Goal: Task Accomplishment & Management: Manage account settings

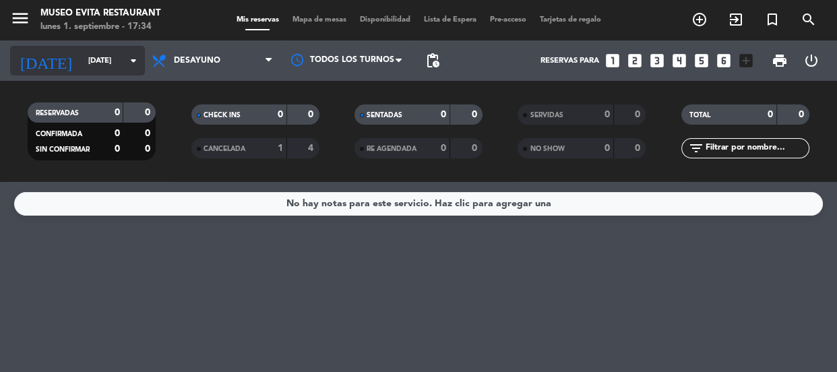
click at [92, 63] on input "[DATE]" at bounding box center [134, 61] width 104 height 22
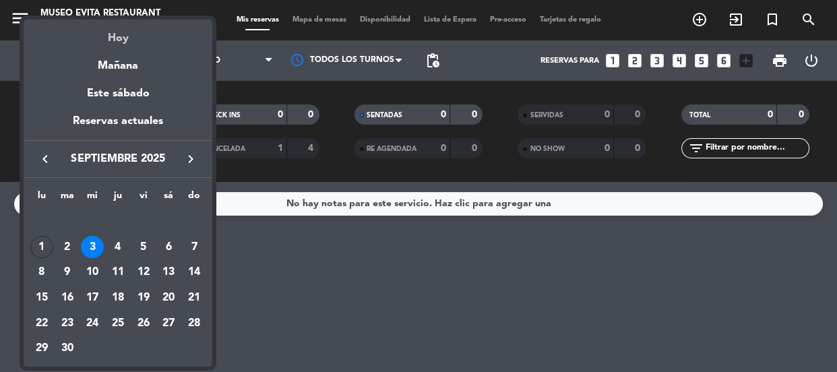
click at [115, 32] on div "Hoy" at bounding box center [118, 34] width 189 height 28
type input "[DATE]"
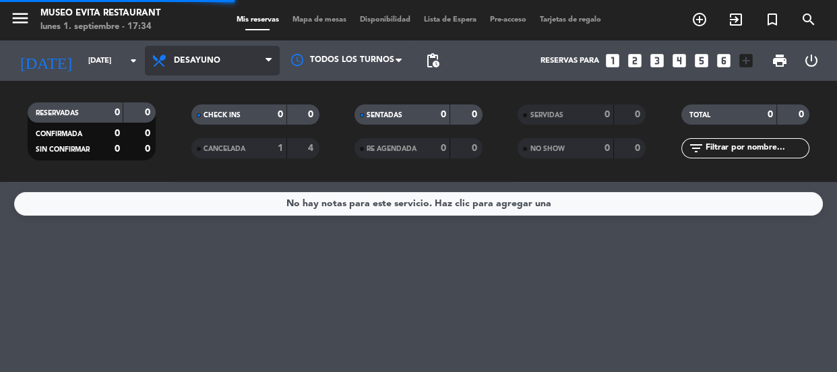
click at [196, 59] on span "Desayuno" at bounding box center [197, 60] width 47 height 9
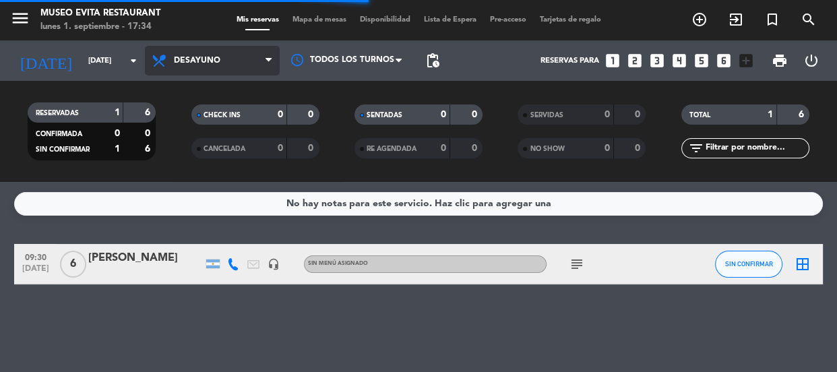
click at [193, 65] on span "Desayuno" at bounding box center [212, 61] width 135 height 30
click at [189, 173] on div "menu Museo Evita Restaurant [DATE] 1. septiembre - 17:34 Mis reservas Mapa de m…" at bounding box center [418, 91] width 837 height 182
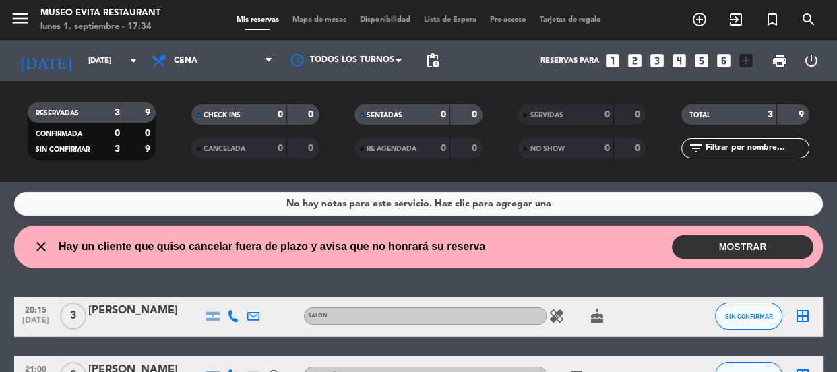
click at [318, 277] on div "No hay notas para este servicio. Haz clic para agregar una close Hay un cliente…" at bounding box center [418, 277] width 837 height 190
click at [767, 245] on button "MOSTRAR" at bounding box center [743, 247] width 142 height 24
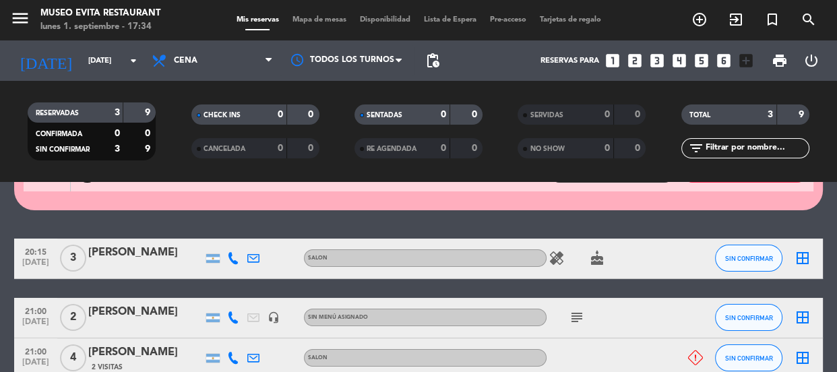
scroll to position [61, 0]
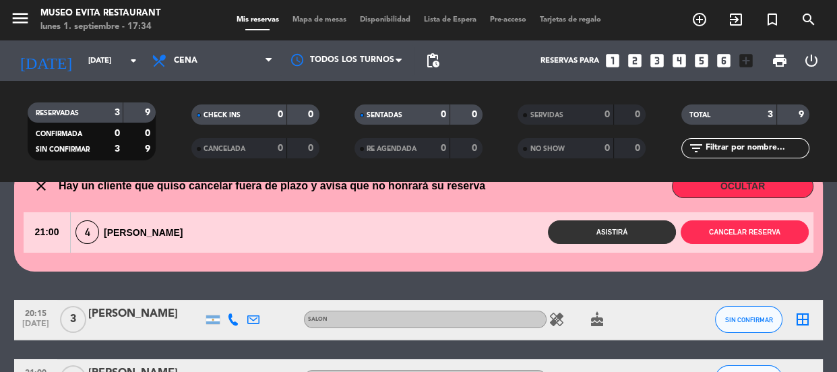
click at [627, 233] on button "Asistirá" at bounding box center [612, 232] width 128 height 24
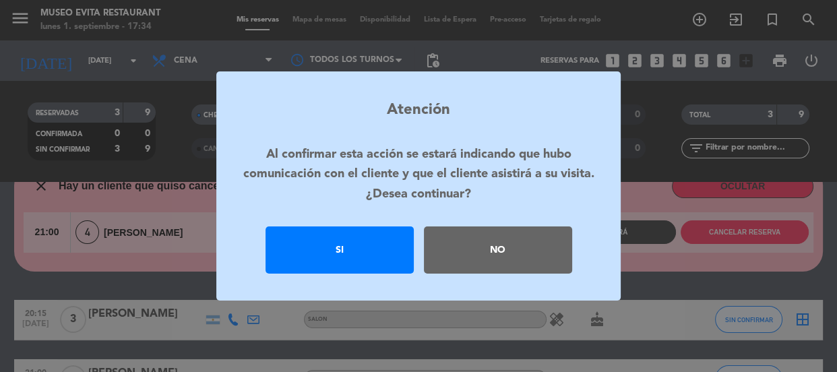
click at [464, 249] on div "No" at bounding box center [498, 250] width 148 height 47
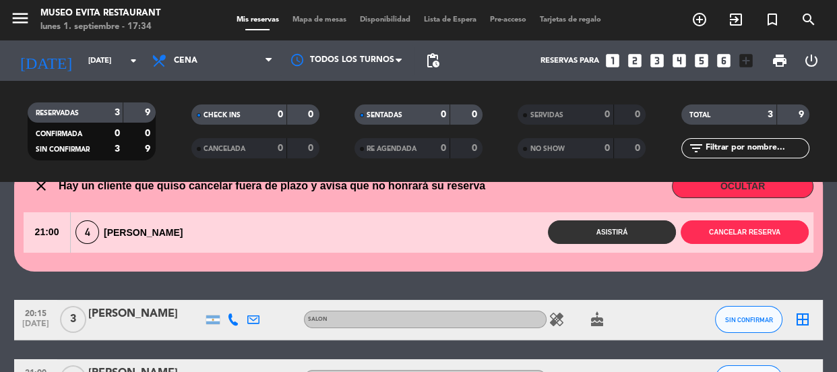
click at [427, 284] on div "No hay notas para este servicio. Haz clic para agregar una close Hay un cliente…" at bounding box center [418, 277] width 837 height 190
click at [419, 292] on div "No hay notas para este servicio. Haz clic para agregar una close Hay un cliente…" at bounding box center [418, 277] width 837 height 190
click at [421, 289] on div "No hay notas para este servicio. Haz clic para agregar una close Hay un cliente…" at bounding box center [418, 277] width 837 height 190
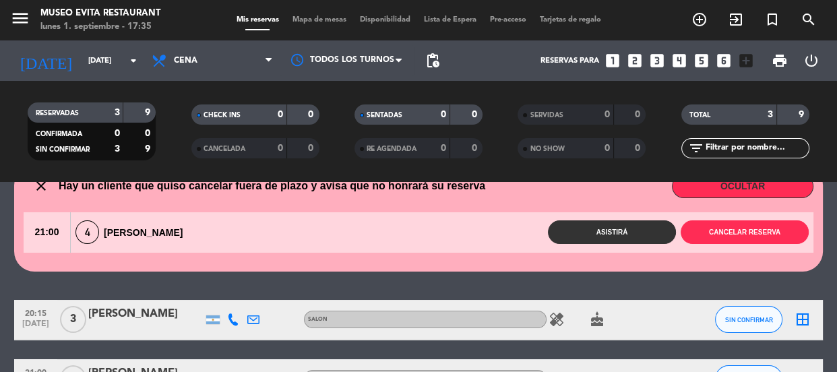
click at [421, 289] on div "No hay notas para este servicio. Haz clic para agregar una close Hay un cliente…" at bounding box center [418, 277] width 837 height 190
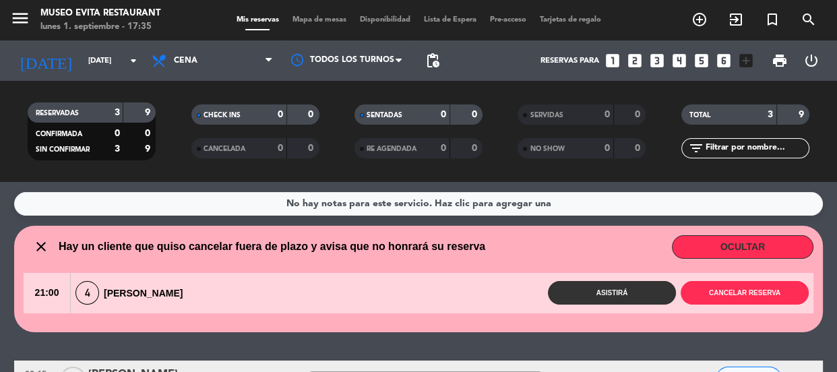
scroll to position [183, 0]
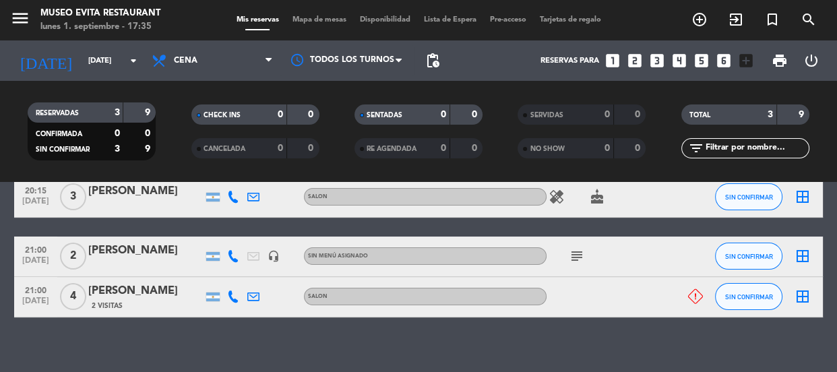
click at [557, 198] on icon "healing" at bounding box center [557, 197] width 16 height 16
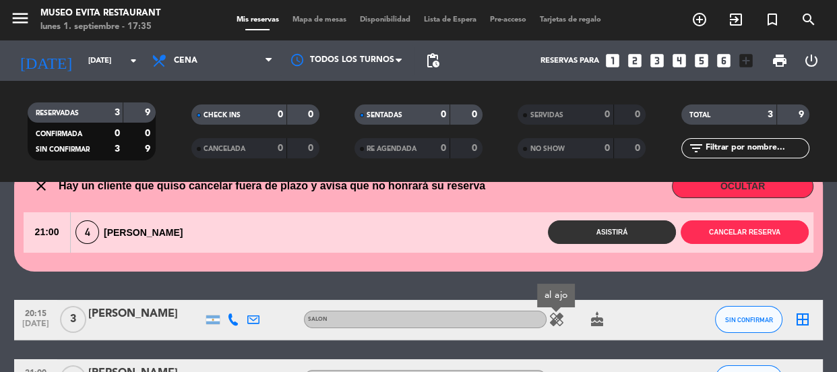
click at [558, 313] on icon "healing" at bounding box center [557, 319] width 16 height 16
click at [564, 292] on div "No hay notas para este servicio. Haz clic para agregar una close Hay un cliente…" at bounding box center [418, 277] width 837 height 190
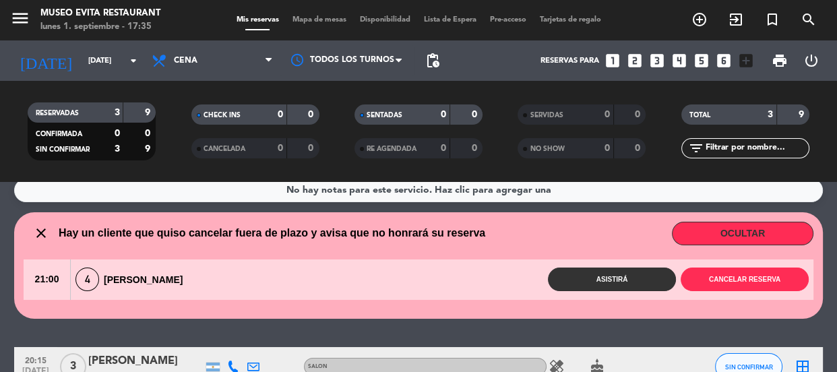
scroll to position [0, 0]
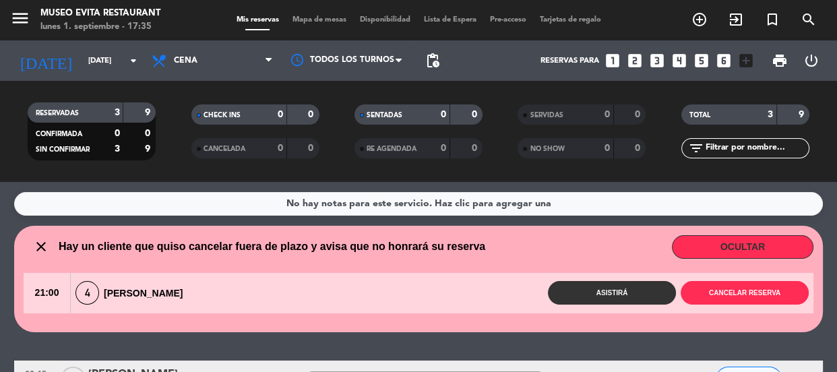
click at [42, 247] on icon "close" at bounding box center [41, 247] width 16 height 16
click at [749, 250] on button "OCULTAR" at bounding box center [743, 247] width 142 height 24
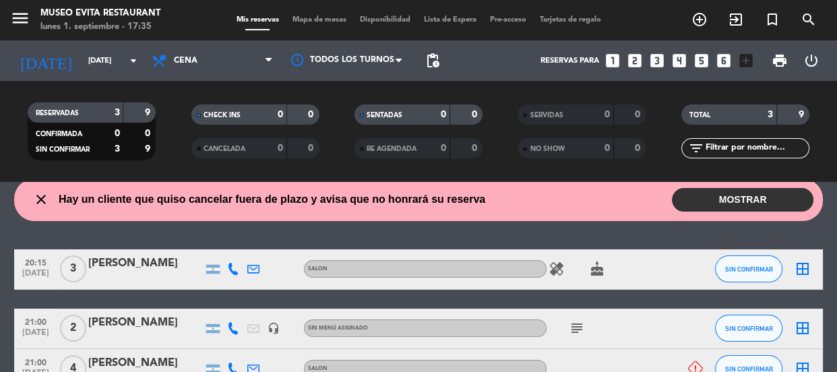
scroll to position [131, 0]
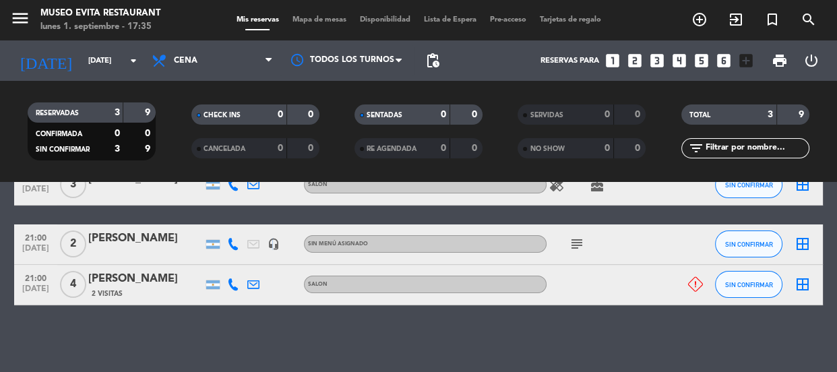
click at [271, 219] on div "20:15 [DATE] 3 [PERSON_NAME] SALON healing cake SIN CONFIRMAR border_all 21:00 …" at bounding box center [418, 235] width 809 height 140
drag, startPoint x: 268, startPoint y: 315, endPoint x: 256, endPoint y: 178, distance: 137.3
click at [269, 314] on div "No hay notas para este servicio. Haz clic para agregar una close Hay un cliente…" at bounding box center [418, 277] width 837 height 190
click at [694, 286] on icon at bounding box center [695, 284] width 15 height 15
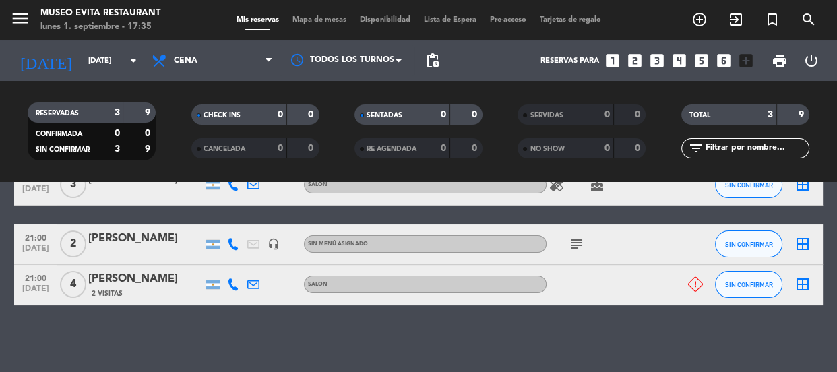
click at [625, 351] on div "No hay notas para este servicio. Haz clic para agregar una close Hay un cliente…" at bounding box center [418, 277] width 837 height 190
click at [406, 342] on div "No hay notas para este servicio. Haz clic para agregar una close Hay un cliente…" at bounding box center [418, 277] width 837 height 190
click at [409, 336] on div "No hay notas para este servicio. Haz clic para agregar una close Hay un cliente…" at bounding box center [418, 277] width 837 height 190
click at [381, 339] on div "No hay notas para este servicio. Haz clic para agregar una close Hay un cliente…" at bounding box center [418, 277] width 837 height 190
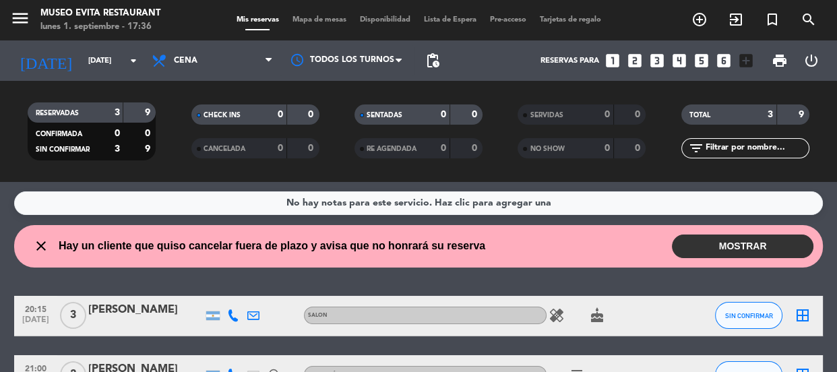
scroll to position [0, 0]
